Goal: Obtain resource: Download file/media

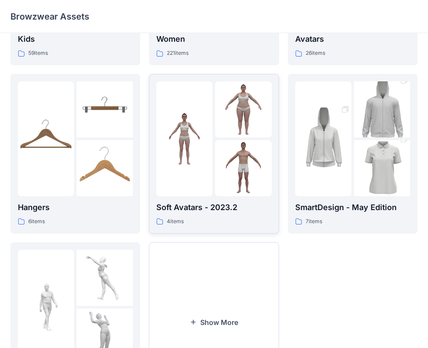
scroll to position [216, 0]
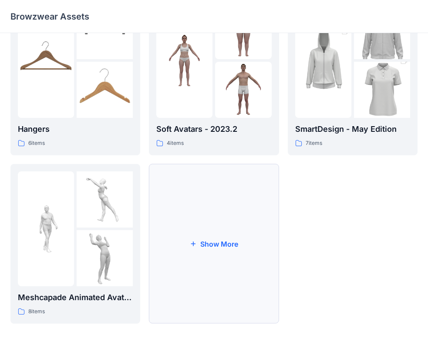
click at [229, 211] on button "Show More" at bounding box center [214, 244] width 130 height 160
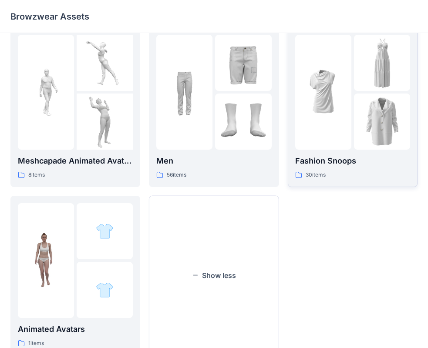
scroll to position [361, 0]
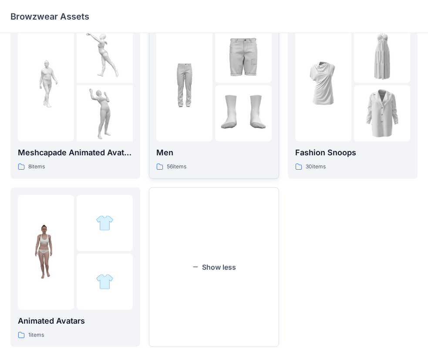
click at [208, 99] on img at bounding box center [184, 84] width 56 height 56
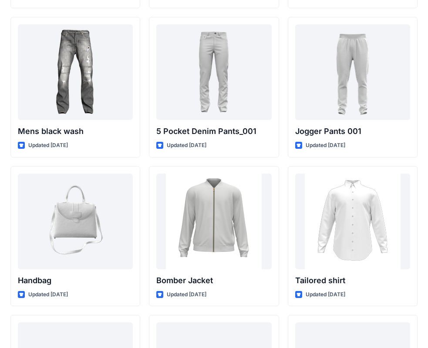
scroll to position [469, 0]
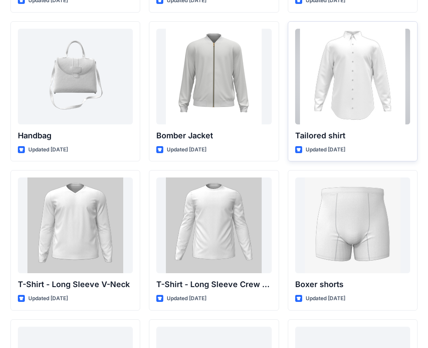
click at [357, 78] on div at bounding box center [352, 77] width 115 height 96
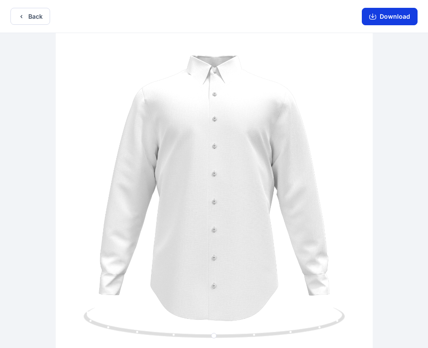
click at [383, 17] on button "Download" at bounding box center [390, 16] width 56 height 17
click at [18, 17] on icon "button" at bounding box center [21, 16] width 7 height 7
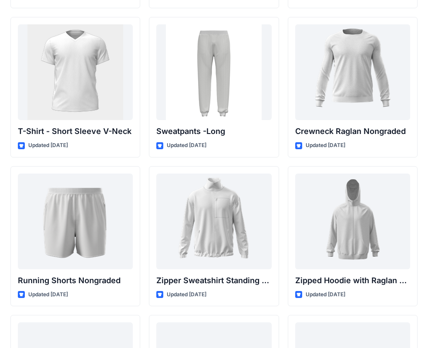
scroll to position [1066, 0]
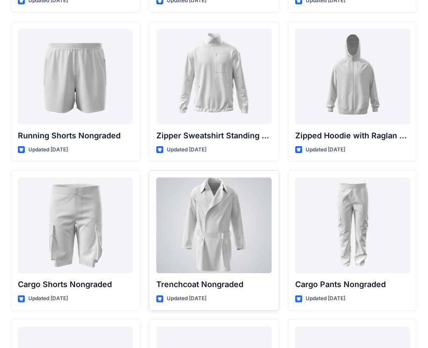
click at [247, 209] on div at bounding box center [213, 226] width 115 height 96
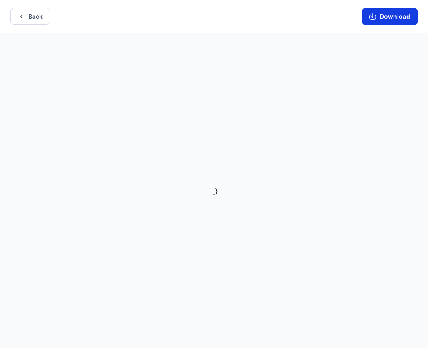
click at [394, 22] on button "Download" at bounding box center [390, 16] width 56 height 17
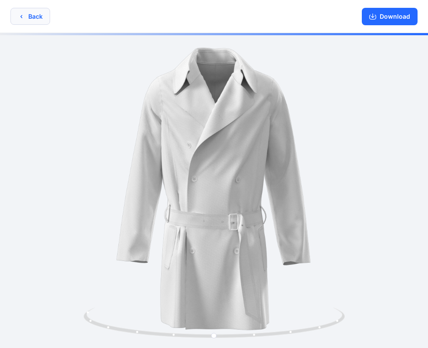
click at [35, 17] on button "Back" at bounding box center [30, 16] width 40 height 17
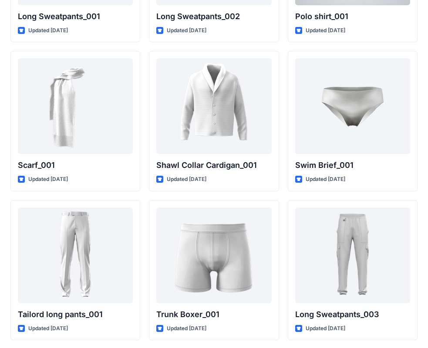
scroll to position [1936, 0]
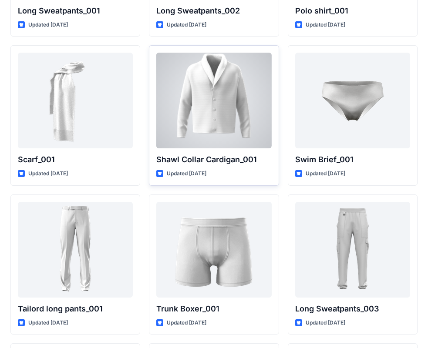
click at [225, 130] on div at bounding box center [213, 101] width 115 height 96
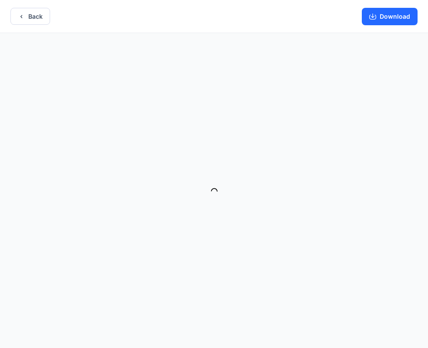
click at [395, 19] on button "Download" at bounding box center [390, 16] width 56 height 17
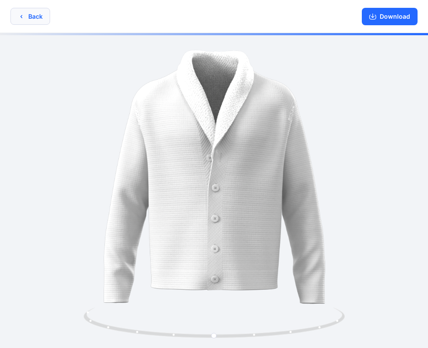
click at [35, 19] on button "Back" at bounding box center [30, 16] width 40 height 17
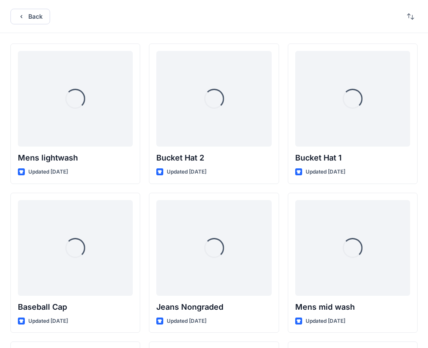
scroll to position [1936, 0]
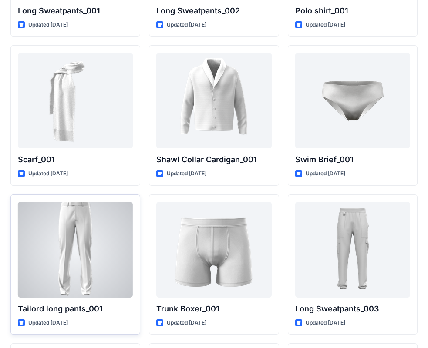
click at [91, 241] on div at bounding box center [75, 250] width 115 height 96
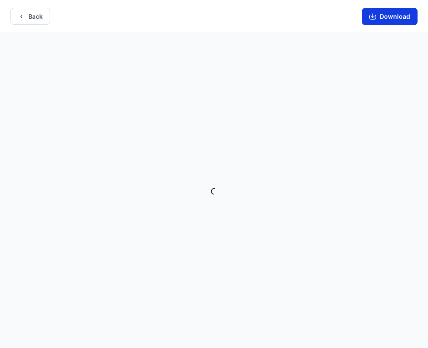
click at [391, 15] on button "Download" at bounding box center [390, 16] width 56 height 17
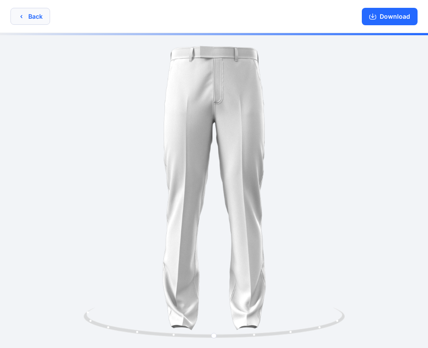
click at [28, 14] on button "Back" at bounding box center [30, 16] width 40 height 17
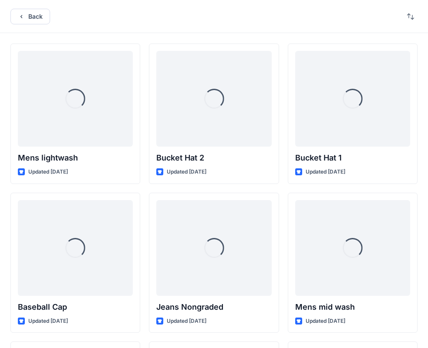
scroll to position [1936, 0]
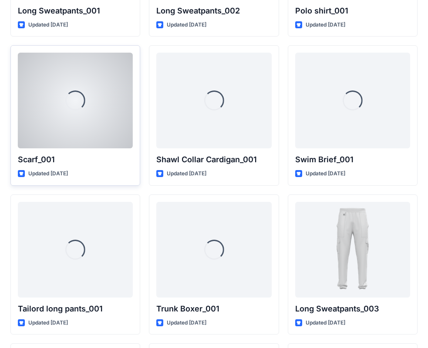
click at [113, 107] on div "Loading..." at bounding box center [75, 101] width 115 height 96
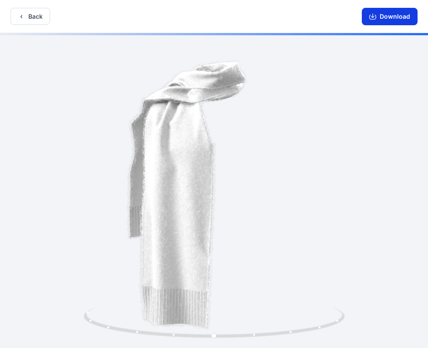
click at [399, 15] on button "Download" at bounding box center [390, 16] width 56 height 17
click at [31, 20] on button "Back" at bounding box center [30, 16] width 40 height 17
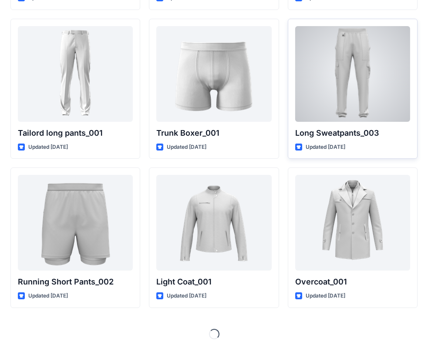
scroll to position [2113, 0]
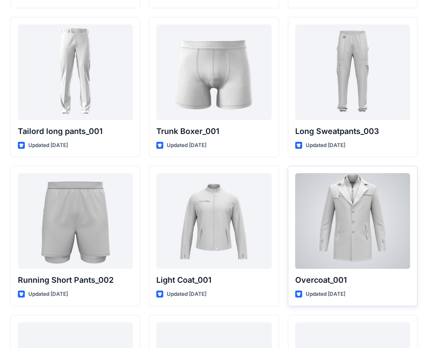
click at [358, 254] on div at bounding box center [352, 221] width 115 height 96
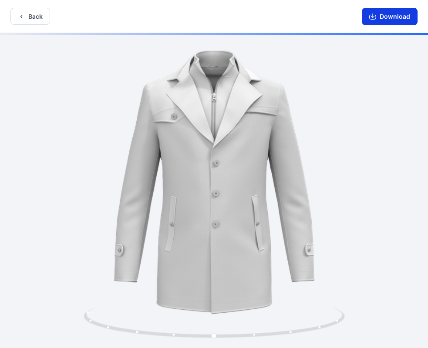
click at [386, 20] on button "Download" at bounding box center [390, 16] width 56 height 17
click at [27, 17] on button "Back" at bounding box center [30, 16] width 40 height 17
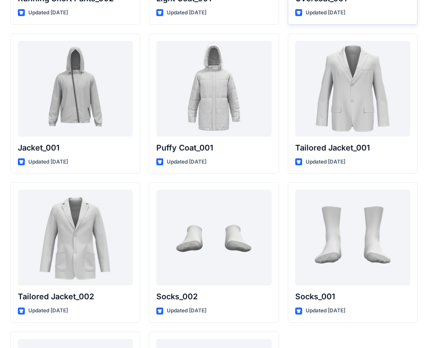
scroll to position [2404, 0]
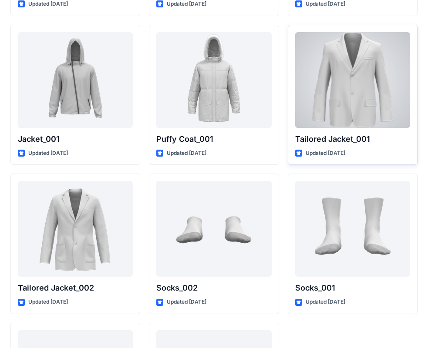
click at [341, 96] on div at bounding box center [352, 80] width 115 height 96
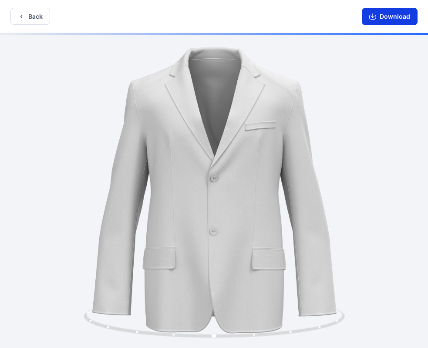
click at [383, 14] on button "Download" at bounding box center [390, 16] width 56 height 17
click at [36, 17] on button "Back" at bounding box center [30, 16] width 40 height 17
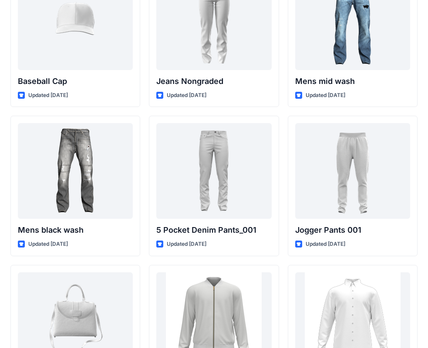
scroll to position [290, 0]
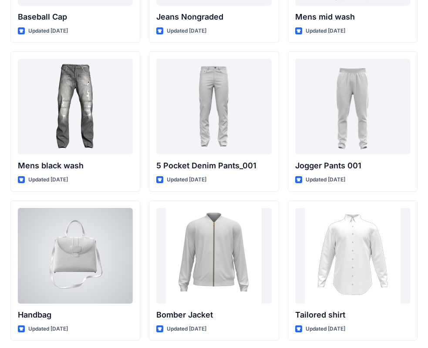
click at [84, 262] on div at bounding box center [75, 256] width 115 height 96
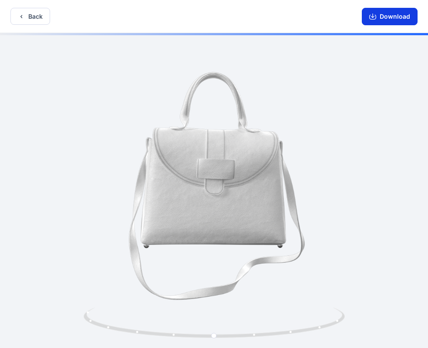
click at [386, 18] on button "Download" at bounding box center [390, 16] width 56 height 17
click at [41, 13] on button "Back" at bounding box center [30, 16] width 40 height 17
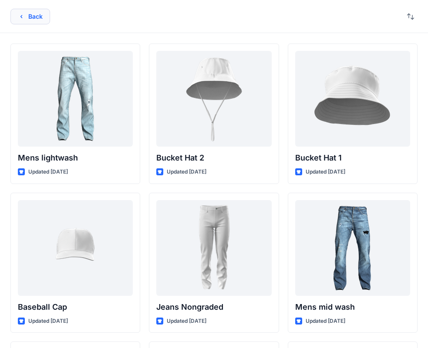
click at [30, 17] on button "Back" at bounding box center [30, 17] width 40 height 16
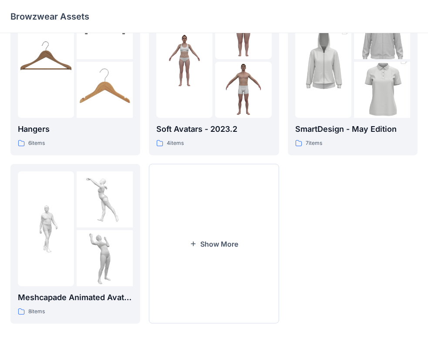
scroll to position [71, 0]
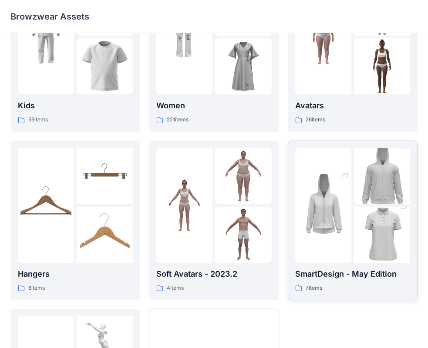
click at [324, 204] on img at bounding box center [323, 205] width 56 height 84
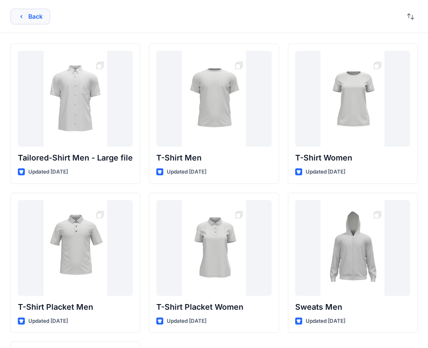
click at [25, 21] on button "Back" at bounding box center [30, 17] width 40 height 16
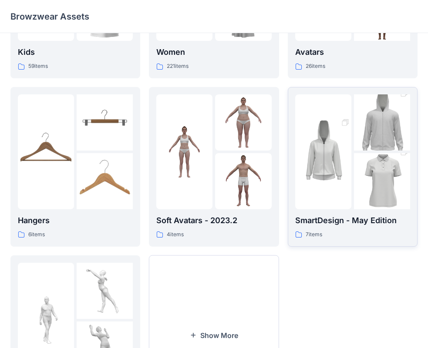
scroll to position [216, 0]
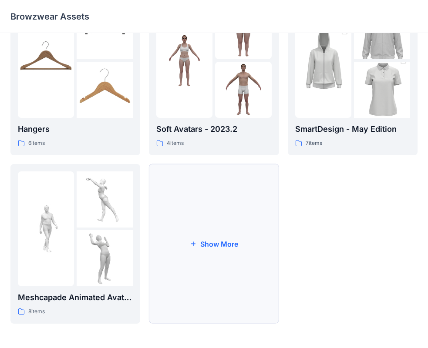
click at [218, 248] on button "Show More" at bounding box center [214, 244] width 130 height 160
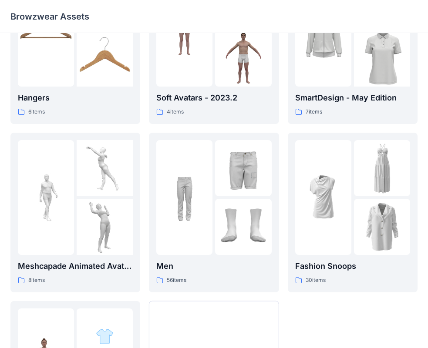
scroll to position [239, 0]
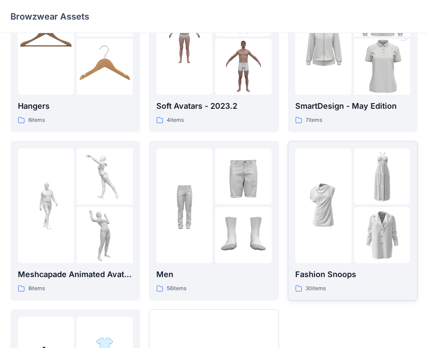
click at [335, 224] on img at bounding box center [323, 206] width 56 height 56
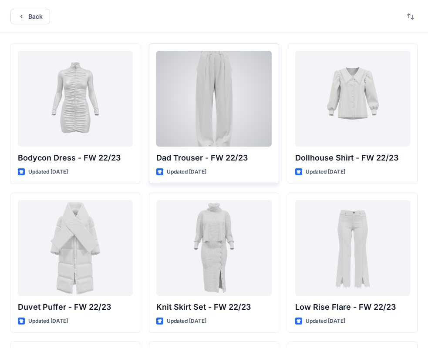
click at [220, 114] on div at bounding box center [213, 99] width 115 height 96
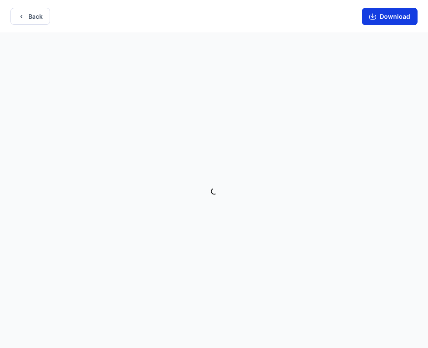
click at [371, 20] on icon "button" at bounding box center [372, 16] width 7 height 7
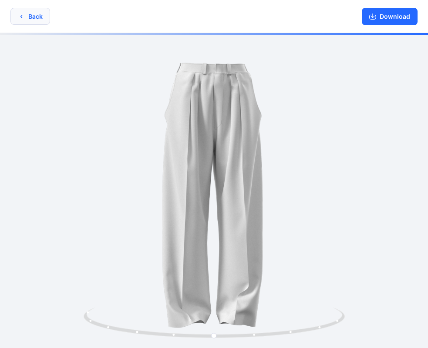
click at [34, 17] on button "Back" at bounding box center [30, 16] width 40 height 17
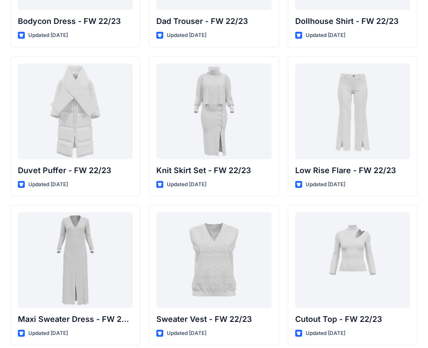
scroll to position [145, 0]
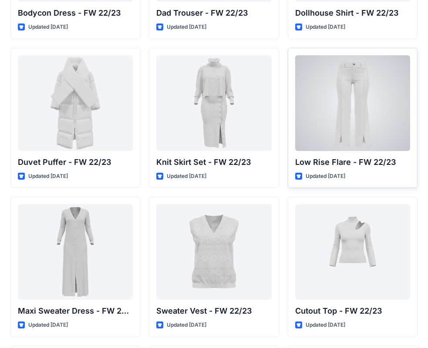
click at [344, 93] on div at bounding box center [352, 103] width 115 height 96
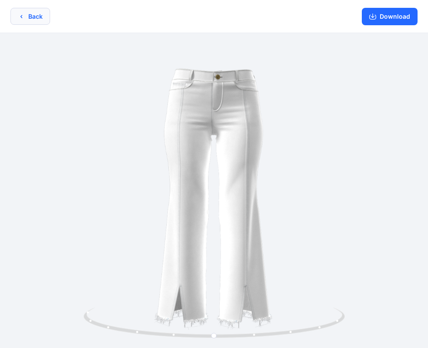
click at [28, 16] on button "Back" at bounding box center [30, 16] width 40 height 17
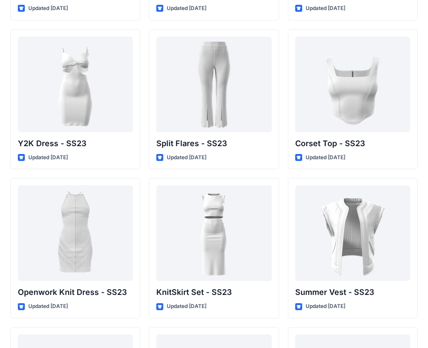
scroll to position [615, 0]
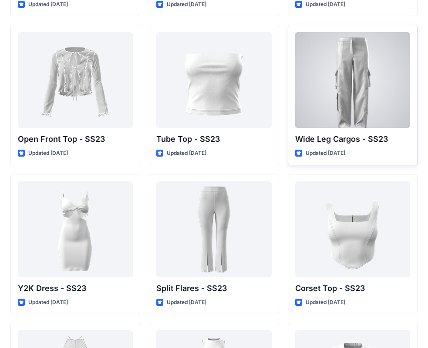
click at [358, 70] on div at bounding box center [352, 80] width 115 height 96
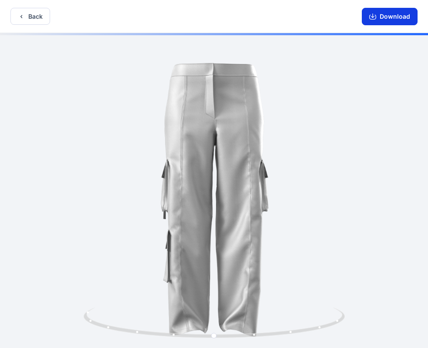
click at [386, 14] on button "Download" at bounding box center [390, 16] width 56 height 17
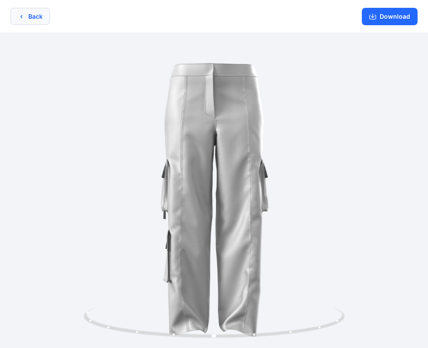
click at [34, 15] on button "Back" at bounding box center [30, 16] width 40 height 17
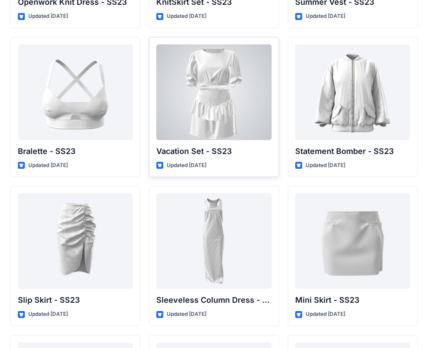
scroll to position [1187, 0]
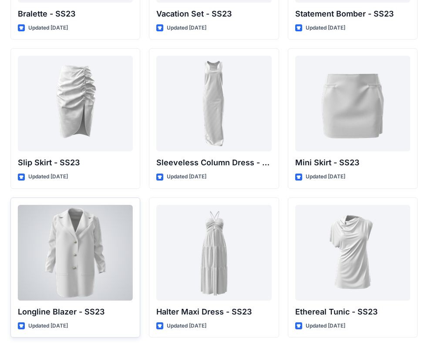
click at [97, 242] on div at bounding box center [75, 253] width 115 height 96
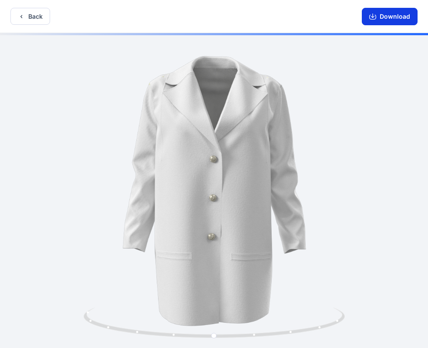
click at [397, 18] on button "Download" at bounding box center [390, 16] width 56 height 17
click at [32, 17] on button "Back" at bounding box center [30, 16] width 40 height 17
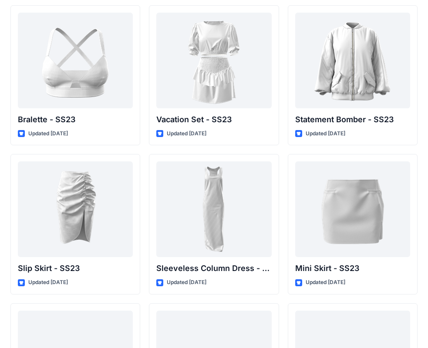
scroll to position [1187, 0]
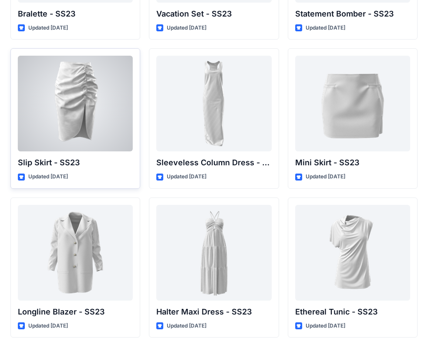
click at [91, 122] on div at bounding box center [75, 104] width 115 height 96
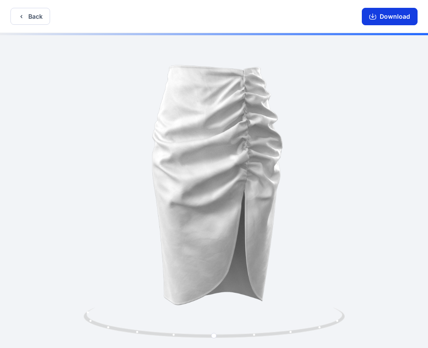
click at [387, 16] on button "Download" at bounding box center [390, 16] width 56 height 17
click at [36, 15] on button "Back" at bounding box center [30, 16] width 40 height 17
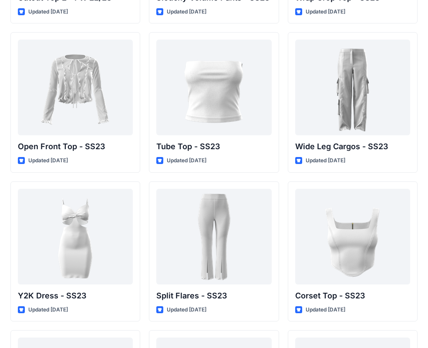
scroll to position [462, 0]
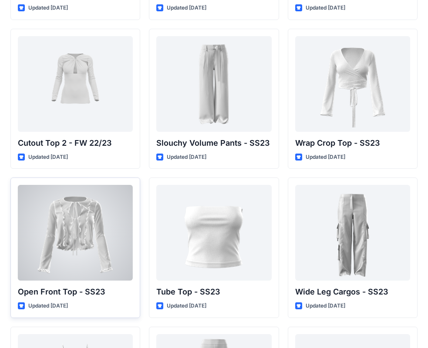
click at [47, 224] on div at bounding box center [75, 233] width 115 height 96
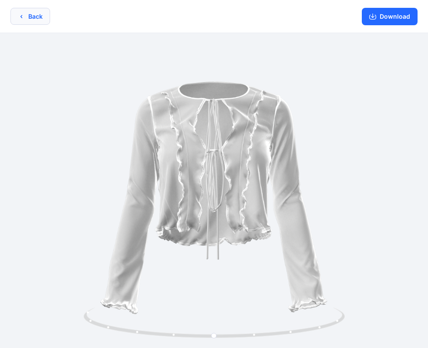
click at [32, 19] on button "Back" at bounding box center [30, 16] width 40 height 17
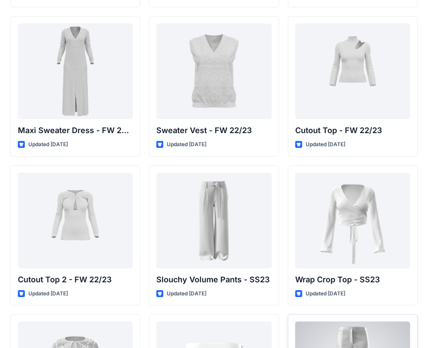
scroll to position [317, 0]
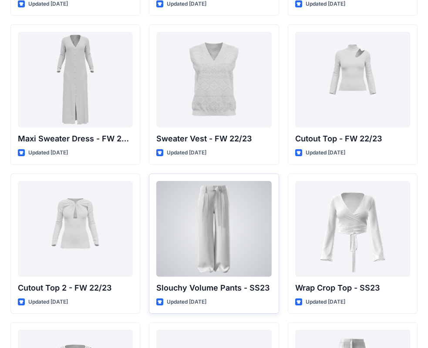
click at [225, 233] on div at bounding box center [213, 229] width 115 height 96
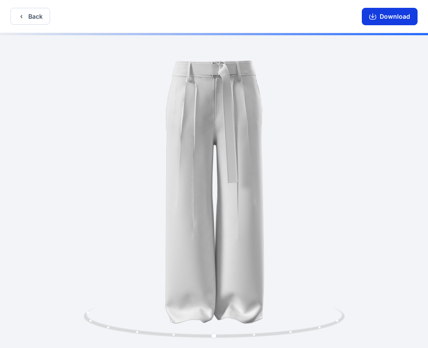
click at [391, 18] on button "Download" at bounding box center [390, 16] width 56 height 17
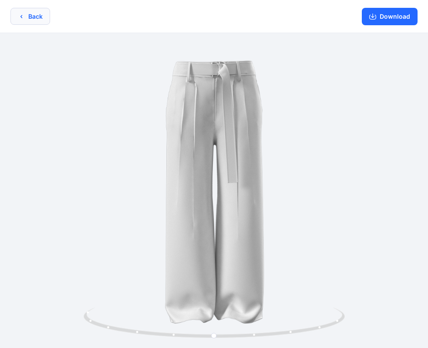
click at [26, 17] on button "Back" at bounding box center [30, 16] width 40 height 17
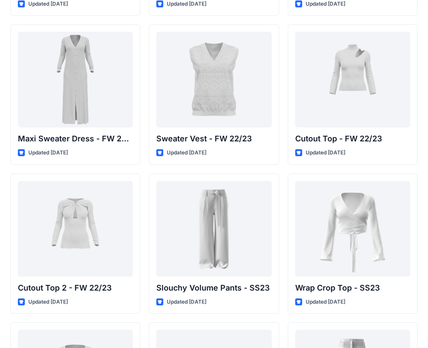
scroll to position [172, 0]
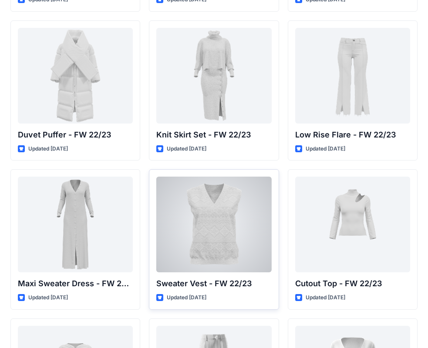
click at [223, 228] on div at bounding box center [213, 225] width 115 height 96
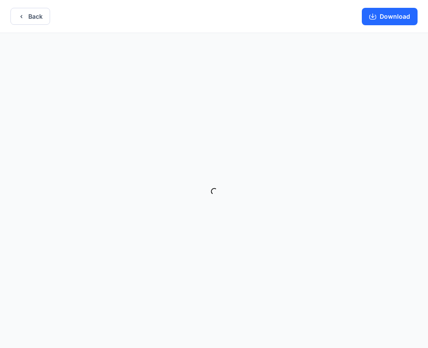
click at [395, 19] on button "Download" at bounding box center [390, 16] width 56 height 17
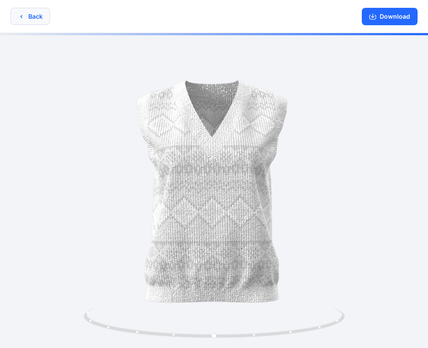
click at [31, 12] on button "Back" at bounding box center [30, 16] width 40 height 17
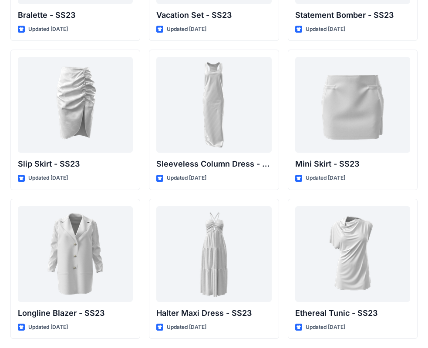
scroll to position [1187, 0]
